Goal: Task Accomplishment & Management: Use online tool/utility

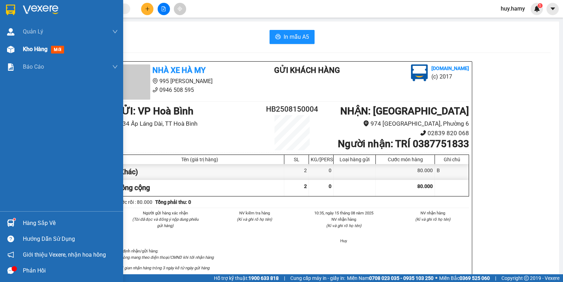
click at [34, 50] on span "Kho hàng" at bounding box center [35, 49] width 25 height 7
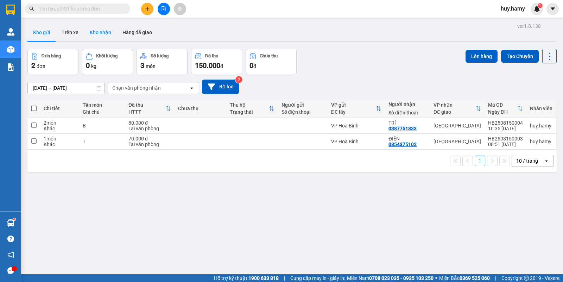
click at [99, 35] on button "Kho nhận" at bounding box center [100, 32] width 33 height 17
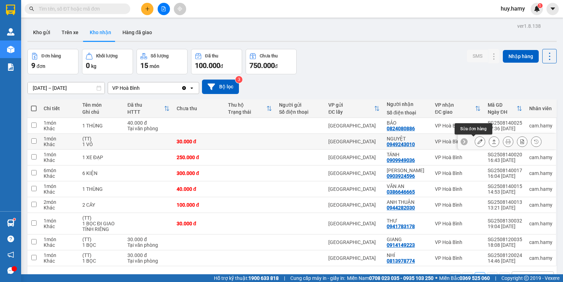
click at [478, 143] on icon at bounding box center [480, 141] width 5 height 5
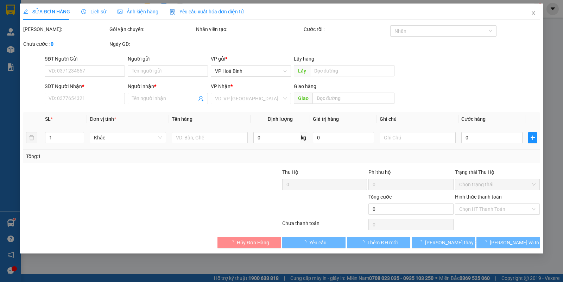
type input "0949243010"
type input "NGUYỆT"
type input "30.000"
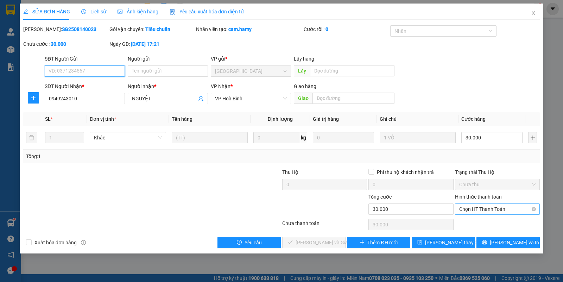
click at [469, 209] on span "Chọn HT Thanh Toán" at bounding box center [497, 209] width 76 height 11
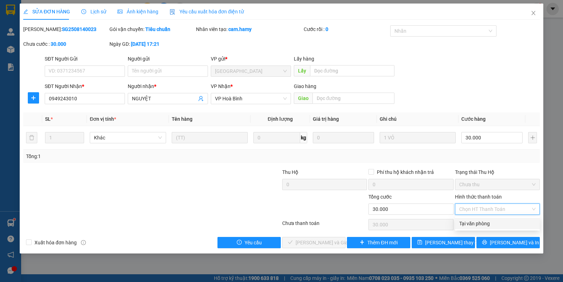
click at [471, 223] on div "Tại văn phòng" at bounding box center [497, 224] width 76 height 8
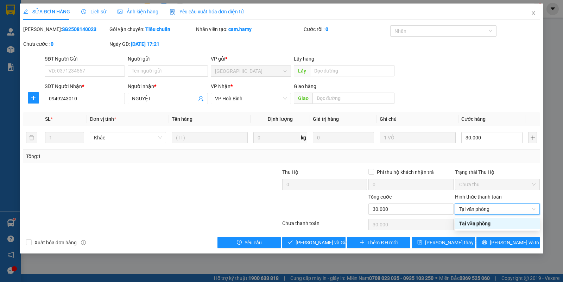
type input "0"
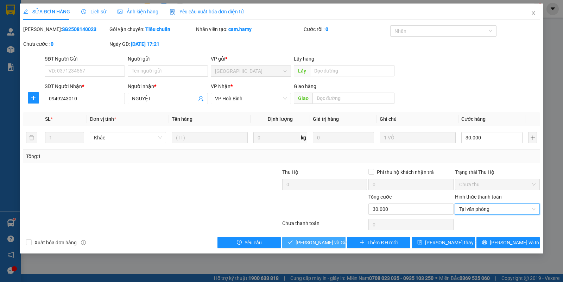
click at [293, 243] on icon "check" at bounding box center [290, 242] width 5 height 5
